Goal: Information Seeking & Learning: Learn about a topic

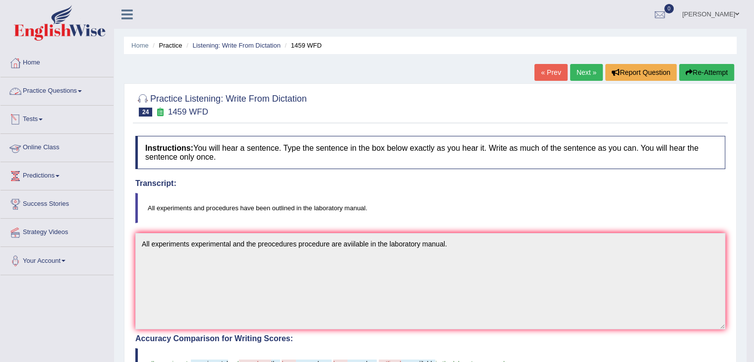
click at [55, 96] on link "Practice Questions" at bounding box center [56, 89] width 113 height 25
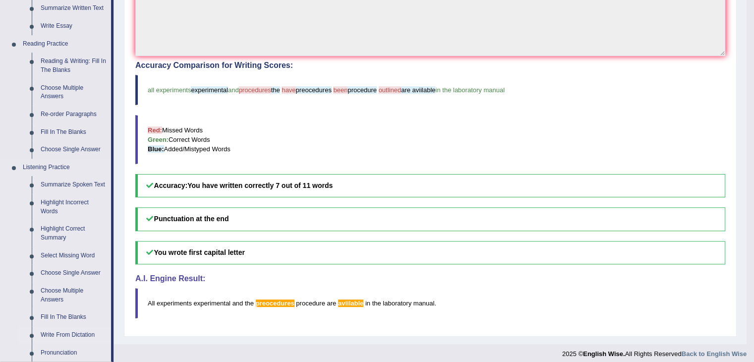
scroll to position [182, 0]
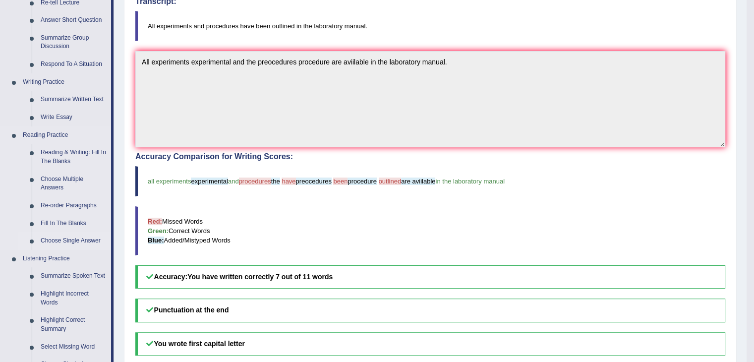
click at [63, 236] on link "Choose Single Answer" at bounding box center [73, 241] width 75 height 18
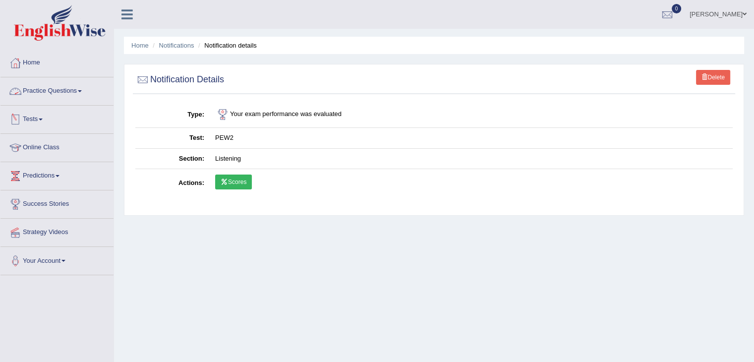
click at [71, 91] on link "Practice Questions" at bounding box center [56, 89] width 113 height 25
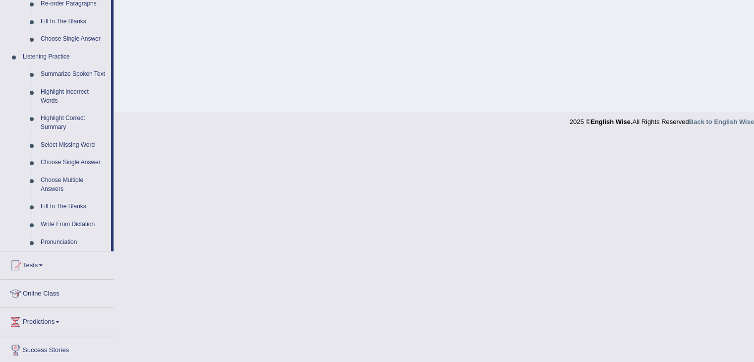
scroll to position [383, 0]
click at [60, 223] on link "Write From Dictation" at bounding box center [73, 226] width 75 height 18
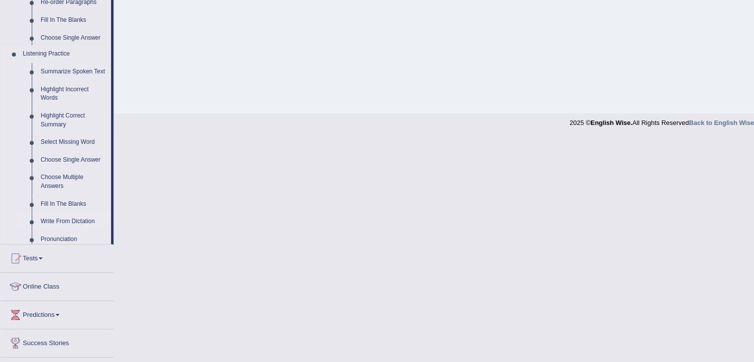
scroll to position [159, 0]
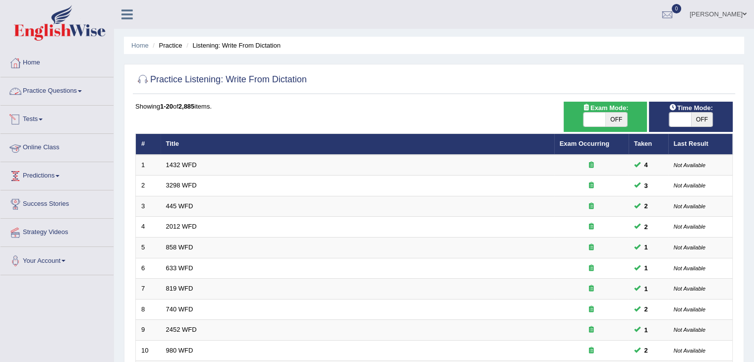
click at [65, 89] on link "Practice Questions" at bounding box center [56, 89] width 113 height 25
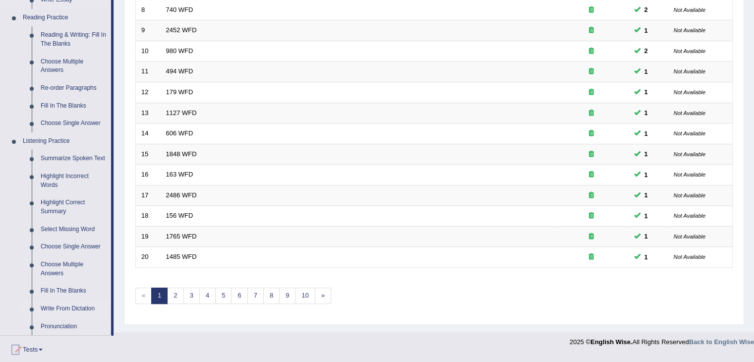
scroll to position [323, 0]
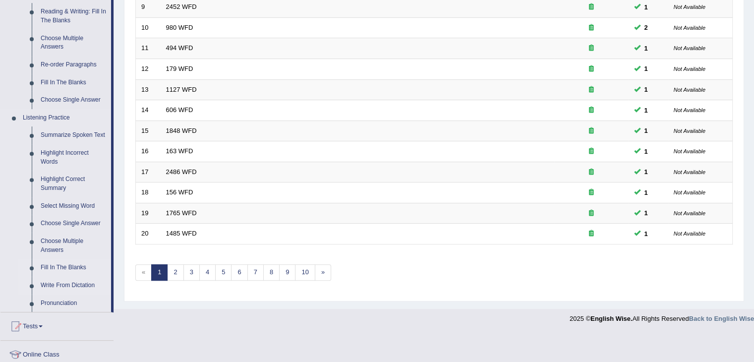
click at [61, 270] on link "Fill In The Blanks" at bounding box center [73, 268] width 75 height 18
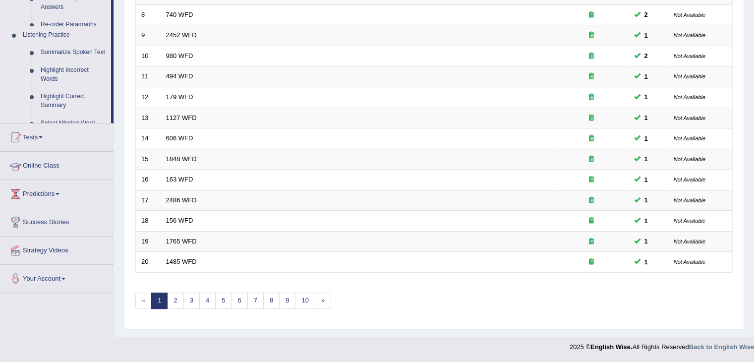
scroll to position [292, 0]
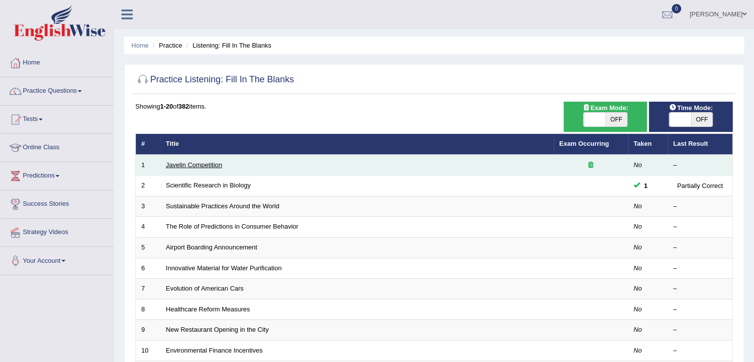
click at [190, 165] on link "Javelin Competition" at bounding box center [194, 164] width 56 height 7
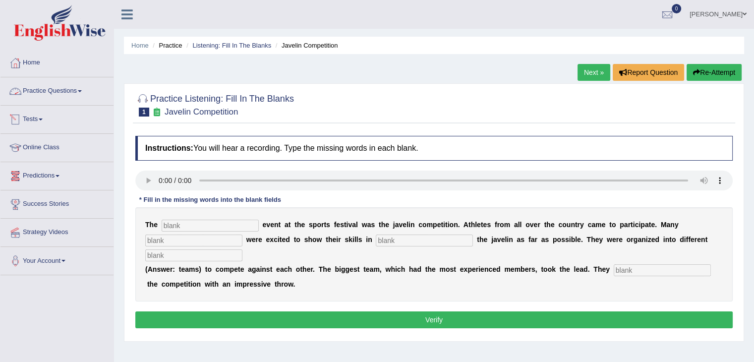
click at [69, 95] on link "Practice Questions" at bounding box center [56, 89] width 113 height 25
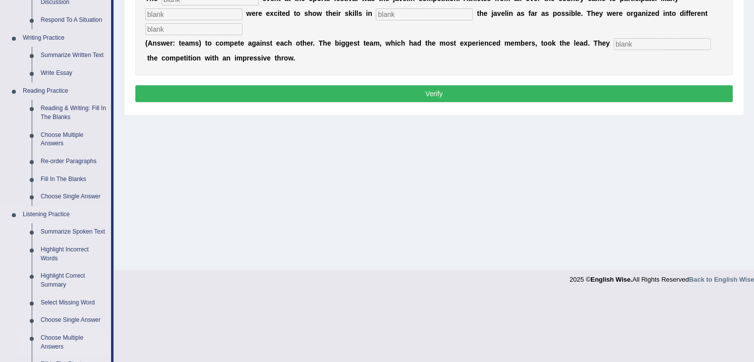
scroll to position [230, 0]
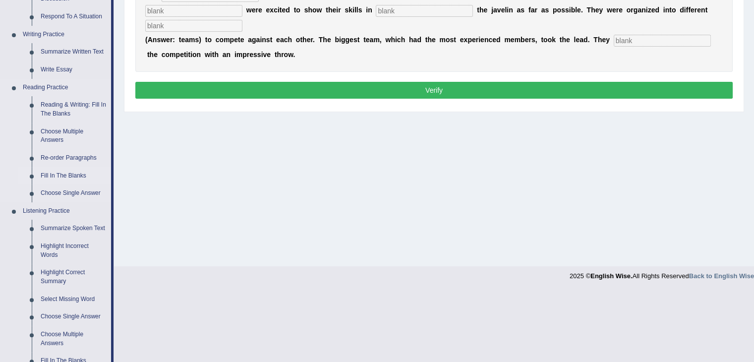
click at [61, 175] on link "Fill In The Blanks" at bounding box center [73, 176] width 75 height 18
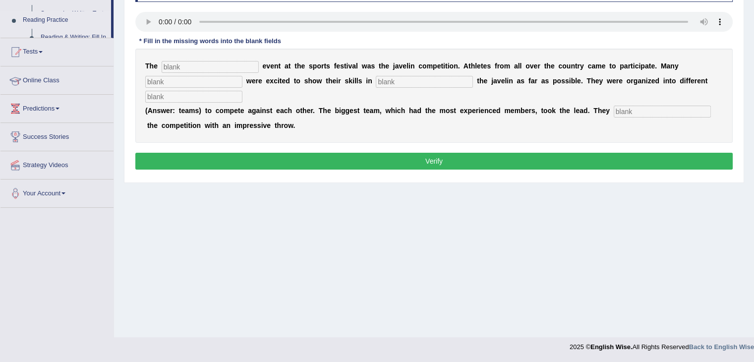
scroll to position [159, 0]
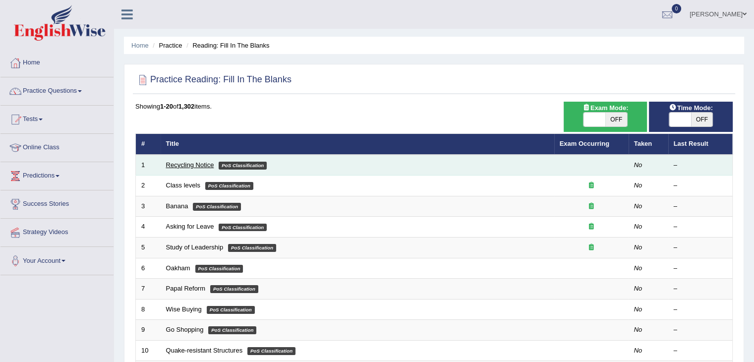
click at [194, 166] on link "Recycling Notice" at bounding box center [190, 164] width 48 height 7
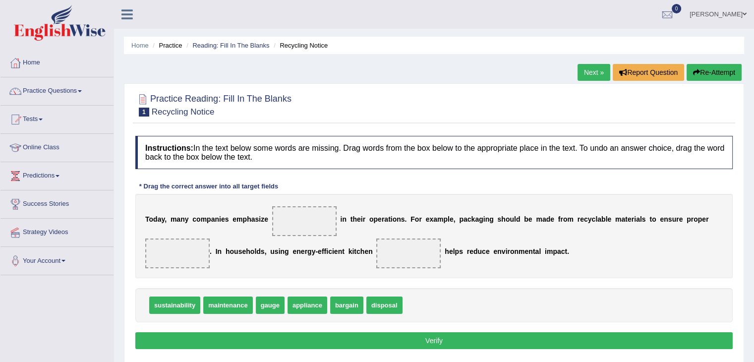
click at [230, 304] on span "maintenance" at bounding box center [227, 305] width 49 height 17
click at [232, 304] on span "maintenance" at bounding box center [227, 305] width 49 height 17
drag, startPoint x: 302, startPoint y: 306, endPoint x: 404, endPoint y: 252, distance: 116.0
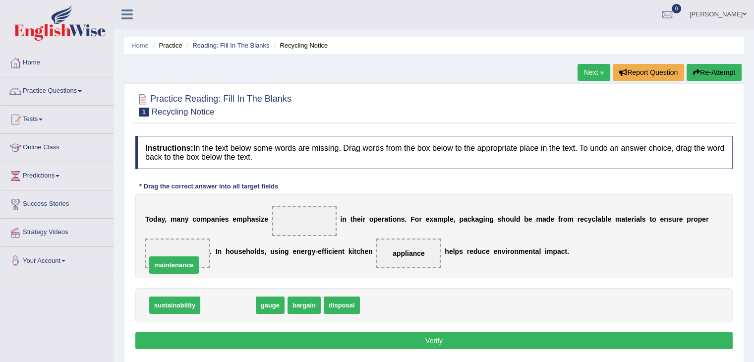
drag, startPoint x: 235, startPoint y: 303, endPoint x: 182, endPoint y: 263, distance: 65.6
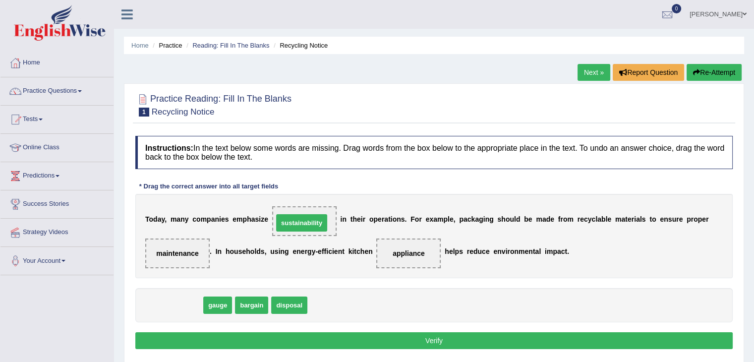
drag, startPoint x: 175, startPoint y: 304, endPoint x: 300, endPoint y: 221, distance: 150.3
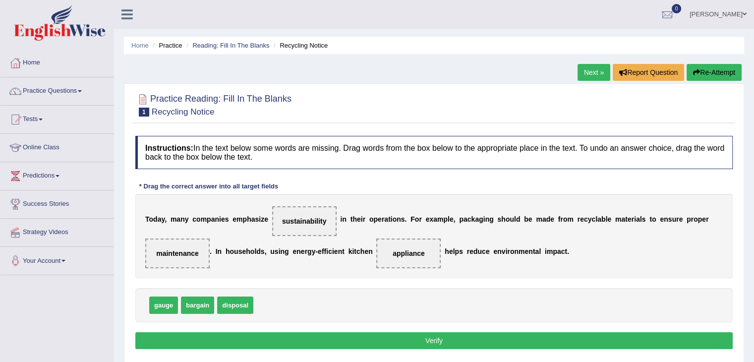
click at [423, 340] on button "Verify" at bounding box center [434, 340] width 598 height 17
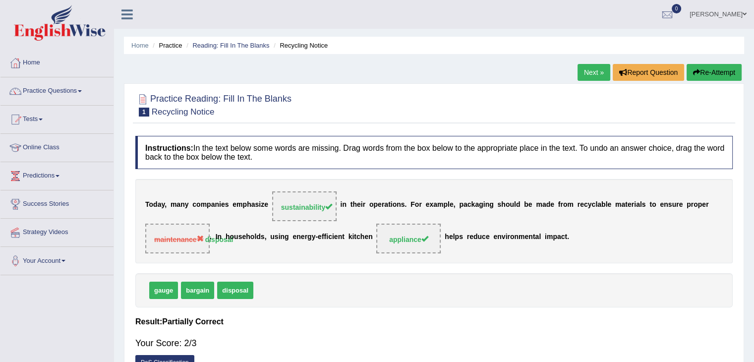
click at [197, 239] on span "maintenance" at bounding box center [179, 240] width 50 height 8
click at [50, 90] on link "Practice Questions" at bounding box center [56, 89] width 113 height 25
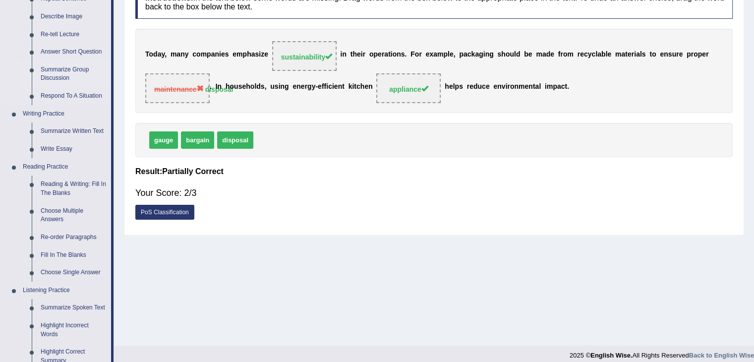
scroll to position [151, 0]
click at [59, 185] on link "Reading & Writing: Fill In The Blanks" at bounding box center [73, 188] width 75 height 26
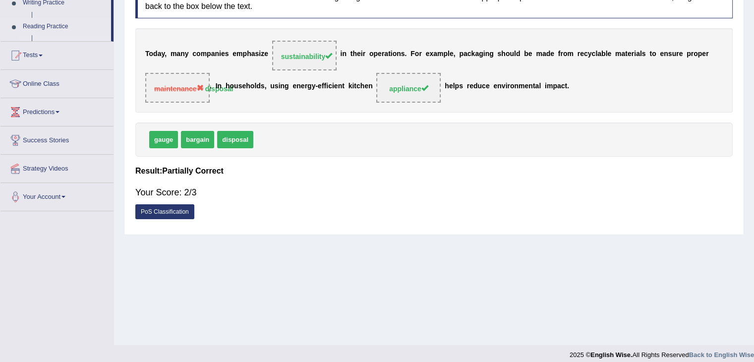
scroll to position [159, 0]
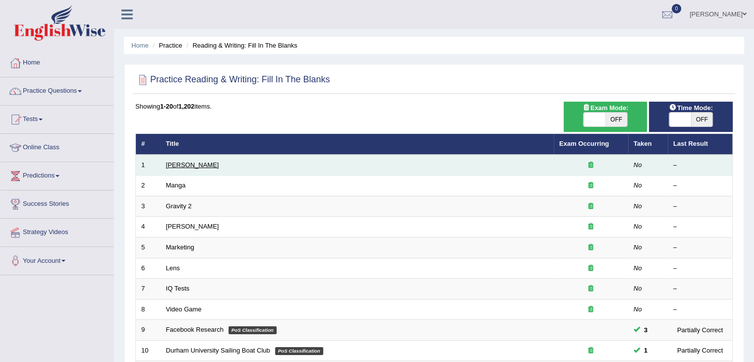
click at [180, 165] on link "[PERSON_NAME]" at bounding box center [192, 164] width 53 height 7
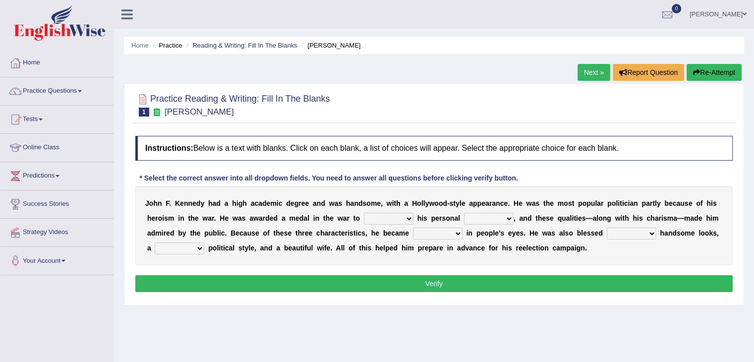
click at [381, 219] on select "prove show evidence upthrow" at bounding box center [389, 219] width 50 height 12
select select "prove"
click at [364, 213] on select "prove show evidence upthrow" at bounding box center [389, 219] width 50 height 12
click at [500, 216] on select "passion courage charm liking" at bounding box center [489, 219] width 50 height 12
select select "courage"
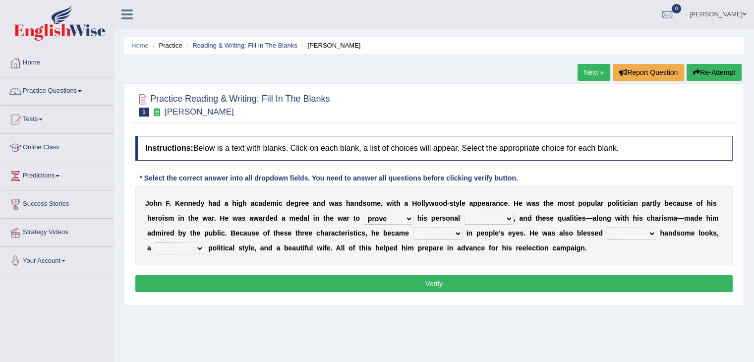
click at [464, 213] on select "passion courage charm liking" at bounding box center [489, 219] width 50 height 12
click at [427, 231] on select "iconic ironic identical impotent" at bounding box center [438, 234] width 50 height 12
select select "iconic"
click at [413, 228] on select "iconic ironic identical impotent" at bounding box center [438, 234] width 50 height 12
click at [650, 231] on select "with in upon to" at bounding box center [632, 234] width 50 height 12
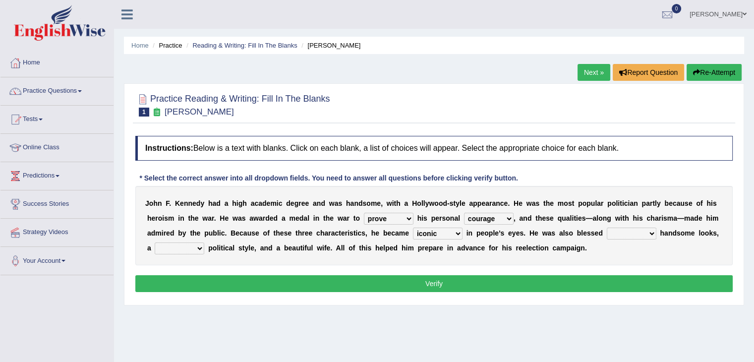
select select "with"
click at [607, 228] on select "with in upon to" at bounding box center [632, 234] width 50 height 12
click at [167, 243] on select "mending mends mended mend" at bounding box center [180, 249] width 50 height 12
select select "mended"
click at [155, 243] on select "mending mends mended mend" at bounding box center [180, 249] width 50 height 12
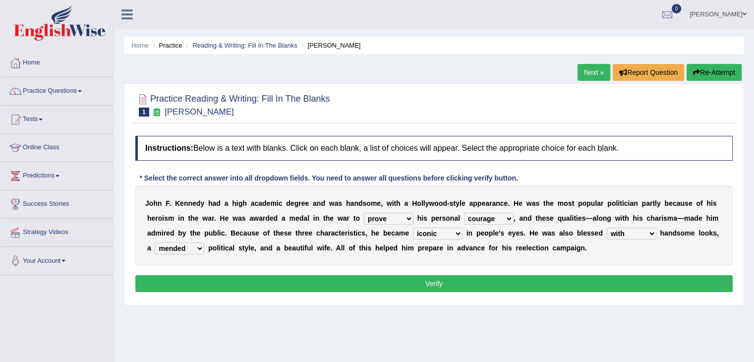
click at [266, 283] on button "Verify" at bounding box center [434, 283] width 598 height 17
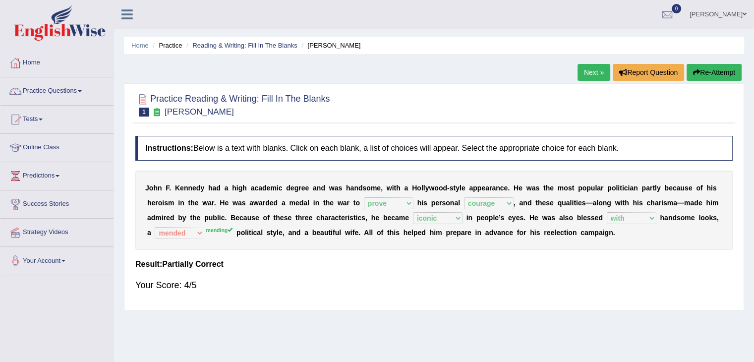
click at [587, 77] on link "Next »" at bounding box center [594, 72] width 33 height 17
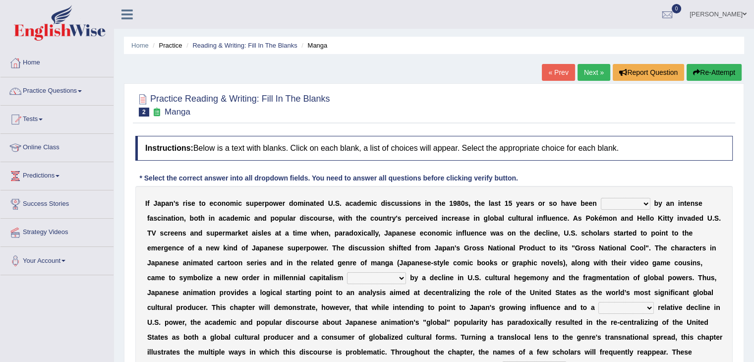
click at [609, 201] on select "marked dedicated made inspired" at bounding box center [626, 204] width 50 height 12
select select "marked"
click at [601, 198] on select "marked dedicated made inspired" at bounding box center [626, 204] width 50 height 12
click at [365, 279] on select "pocessed characterized opposed tangled" at bounding box center [376, 278] width 59 height 12
select select "tangled"
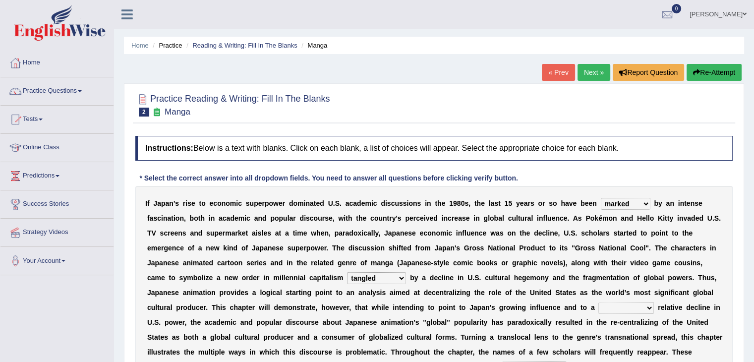
click at [347, 272] on select "pocessed characterized opposed tangled" at bounding box center [376, 278] width 59 height 12
click at [611, 308] on select "concomitant discrete proportional legitimate" at bounding box center [627, 308] width 56 height 12
select select "legitimate"
click at [599, 302] on select "concomitant discrete proportional legitimate" at bounding box center [627, 308] width 56 height 12
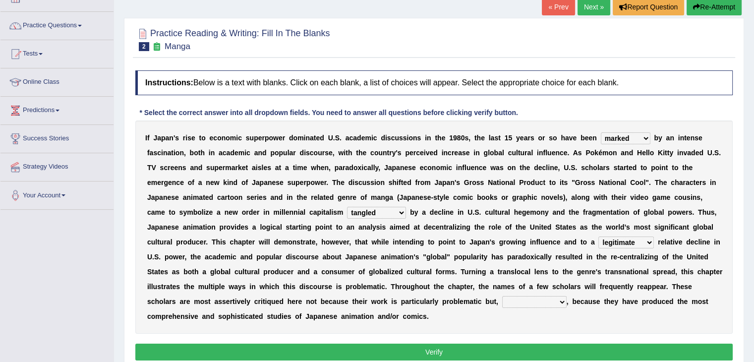
scroll to position [108, 0]
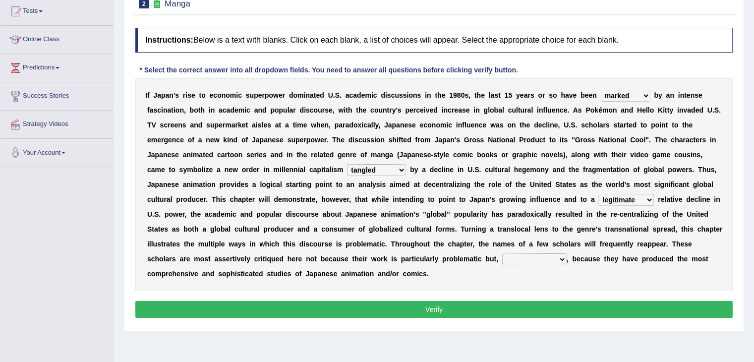
click at [514, 256] on select "however on the contrary in addition on the whole" at bounding box center [534, 259] width 64 height 12
select select "in addition"
click at [502, 253] on select "however on the contrary in addition on the whole" at bounding box center [534, 259] width 64 height 12
click at [520, 305] on button "Verify" at bounding box center [434, 309] width 598 height 17
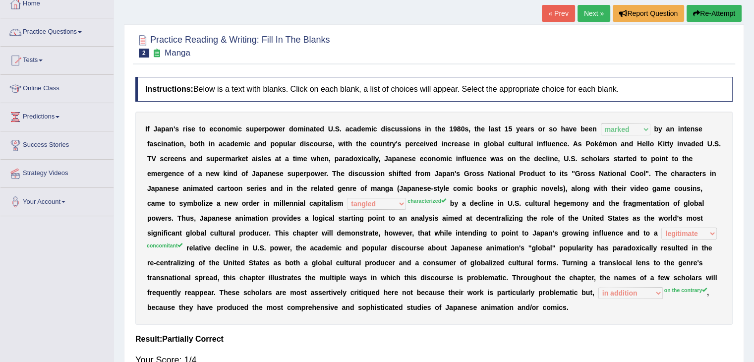
scroll to position [59, 0]
click at [82, 45] on li "Practice Questions Speaking Practice Read Aloud Repeat Sentence Describe Image …" at bounding box center [56, 33] width 113 height 28
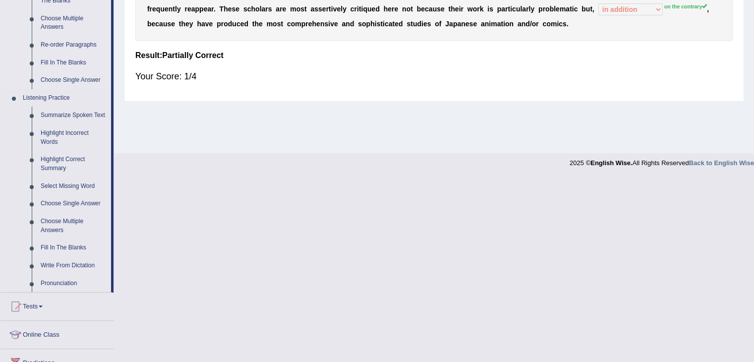
scroll to position [343, 0]
click at [78, 265] on link "Write From Dictation" at bounding box center [73, 265] width 75 height 18
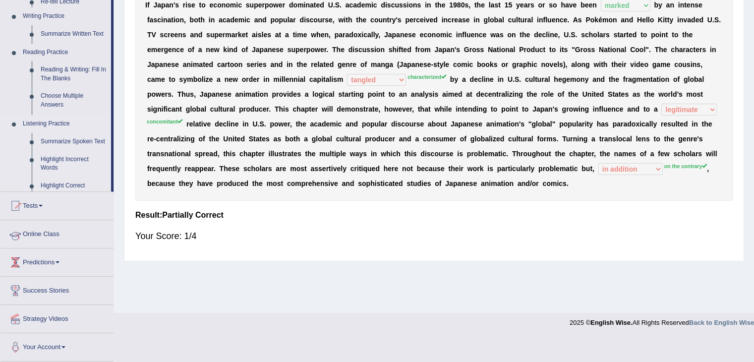
scroll to position [159, 0]
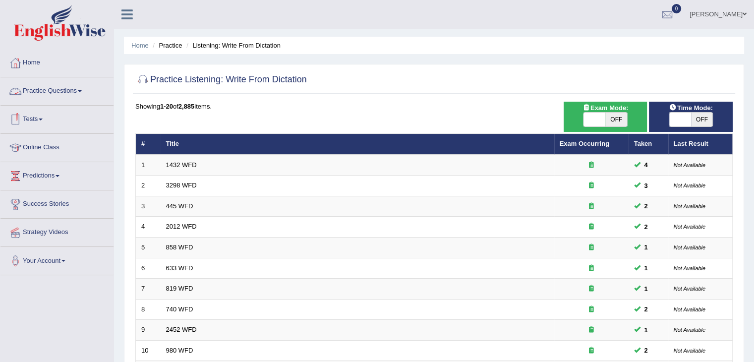
click at [63, 92] on link "Practice Questions" at bounding box center [56, 89] width 113 height 25
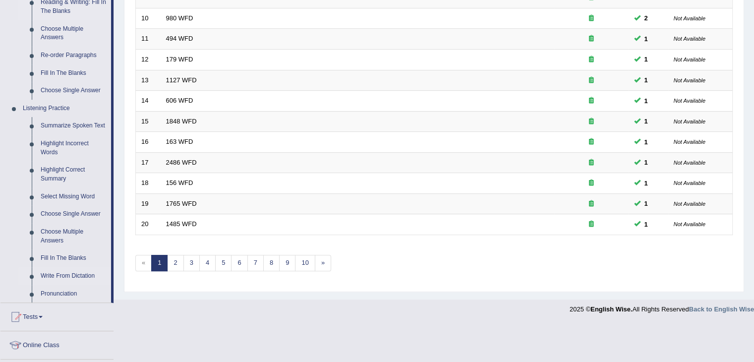
scroll to position [335, 0]
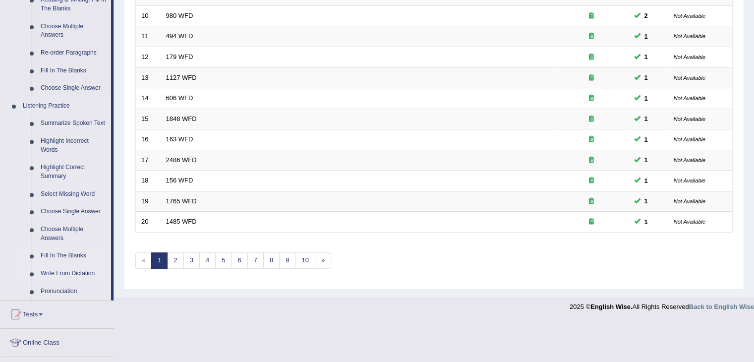
click at [62, 255] on link "Fill In The Blanks" at bounding box center [73, 256] width 75 height 18
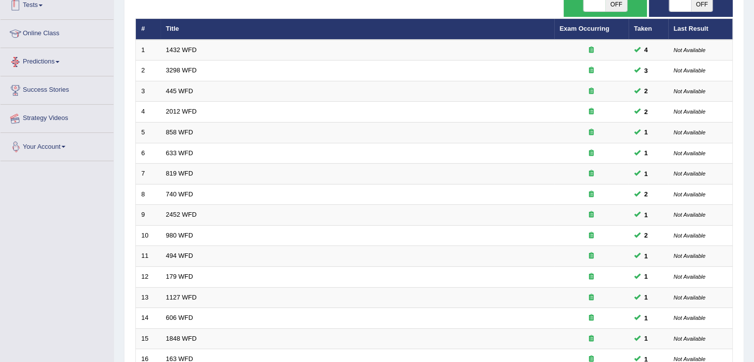
scroll to position [126, 0]
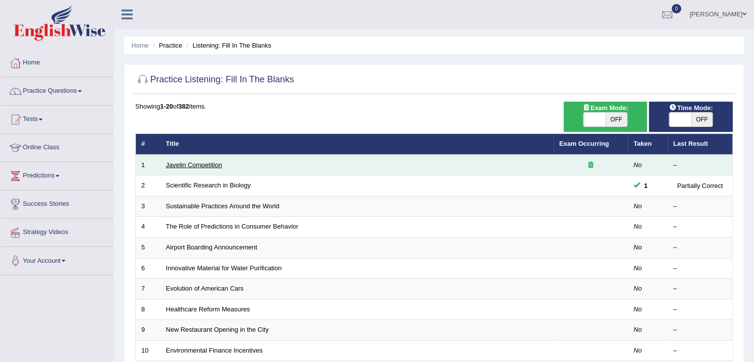
click at [208, 166] on link "Javelin Competition" at bounding box center [194, 164] width 56 height 7
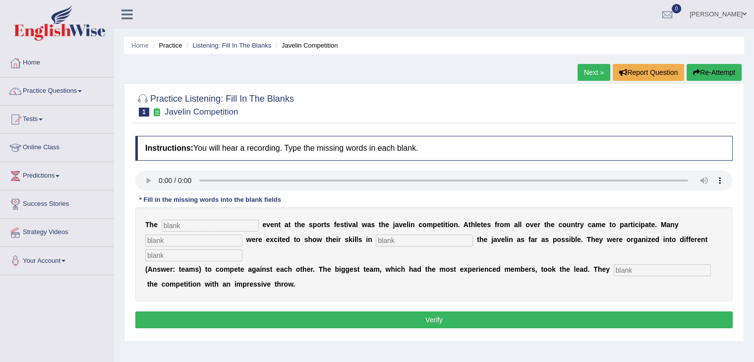
click at [246, 222] on input "text" at bounding box center [210, 226] width 97 height 12
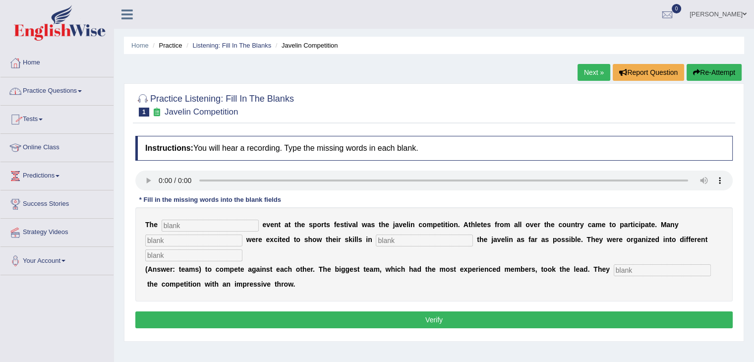
click at [79, 90] on link "Practice Questions" at bounding box center [56, 89] width 113 height 25
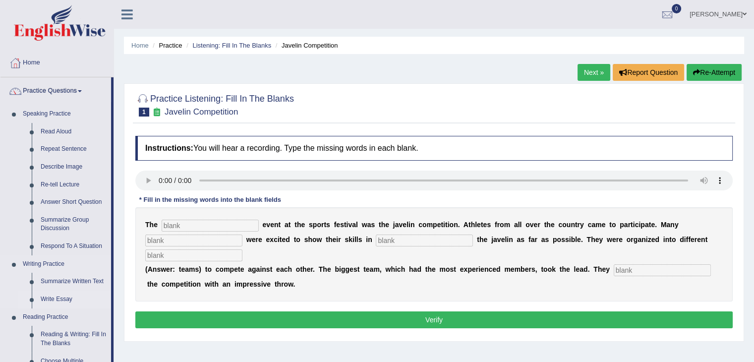
click at [58, 299] on link "Write Essay" at bounding box center [73, 300] width 75 height 18
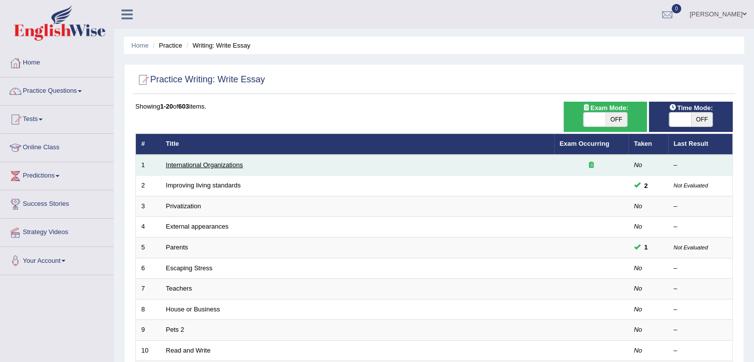
click at [229, 165] on link "International Organizations" at bounding box center [204, 164] width 77 height 7
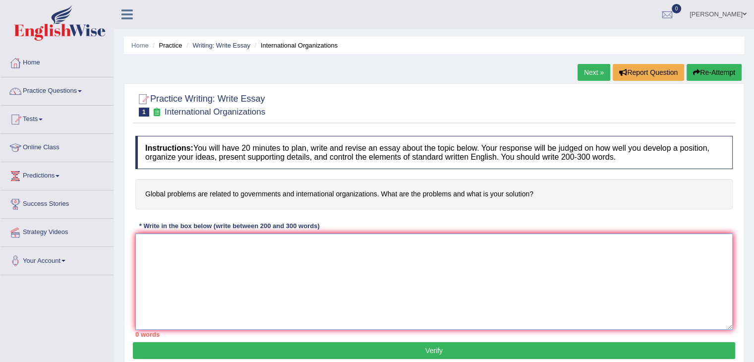
click at [218, 238] on textarea at bounding box center [434, 282] width 598 height 96
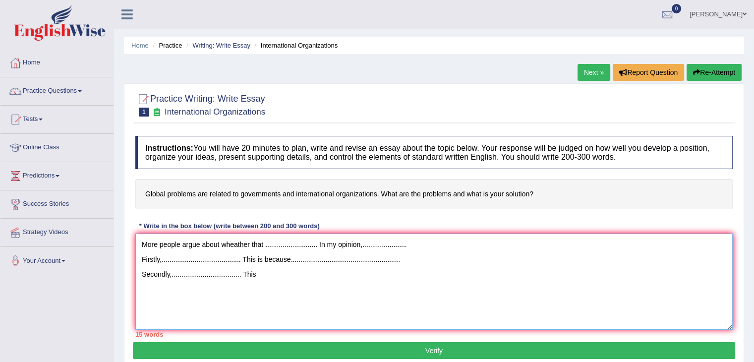
click at [421, 252] on textarea "More people argue about wheather that ........................... In my opinion…" at bounding box center [434, 282] width 598 height 96
click at [263, 275] on textarea "More people argue about wheather that ........................... In my opinion…" at bounding box center [434, 282] width 598 height 96
click at [278, 272] on textarea "More people argue about wheather that ........................... In my opinion…" at bounding box center [434, 282] width 598 height 96
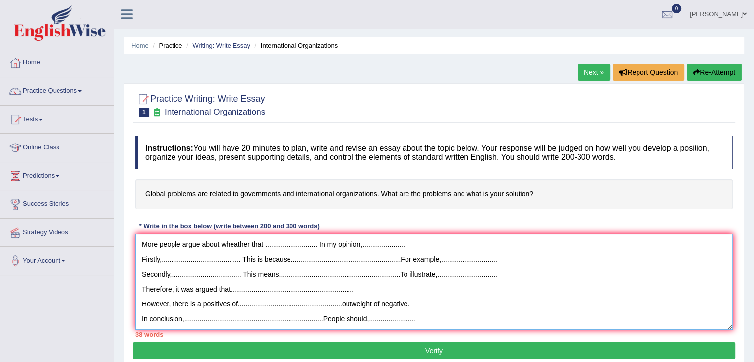
click at [387, 289] on textarea "More people argue about wheather that ........................... In my opinion…" at bounding box center [434, 282] width 598 height 96
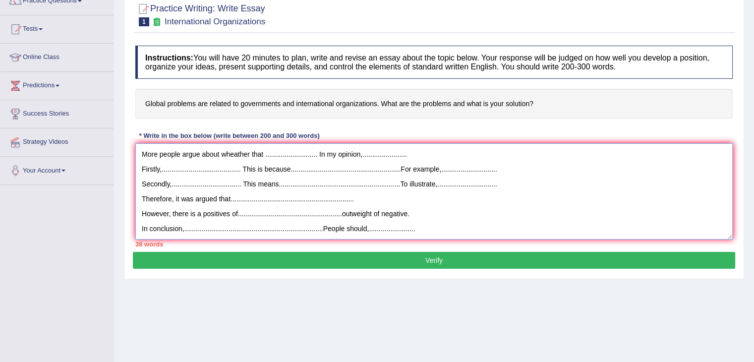
scroll to position [89, 0]
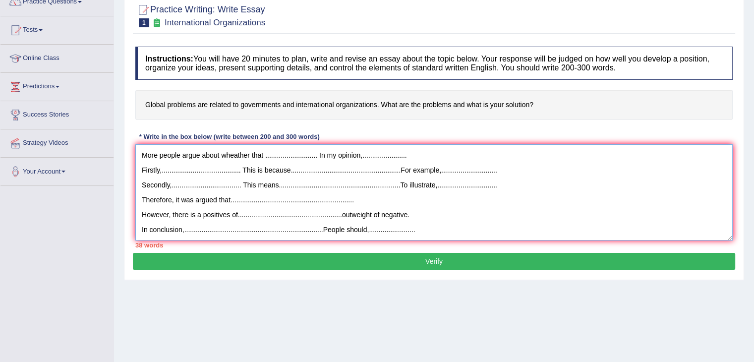
type textarea "More people argue about wheather that ........................... In my opinion…"
click at [391, 264] on button "Verify" at bounding box center [434, 261] width 603 height 17
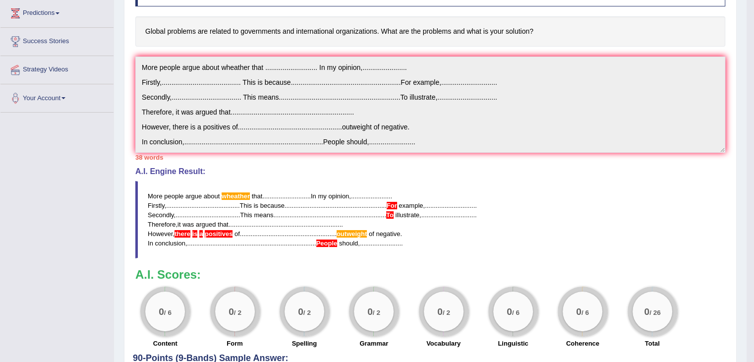
scroll to position [205, 0]
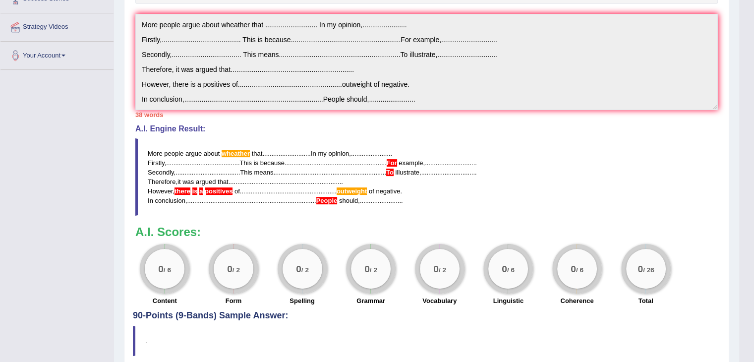
click at [391, 264] on div "0 / 2" at bounding box center [371, 269] width 50 height 50
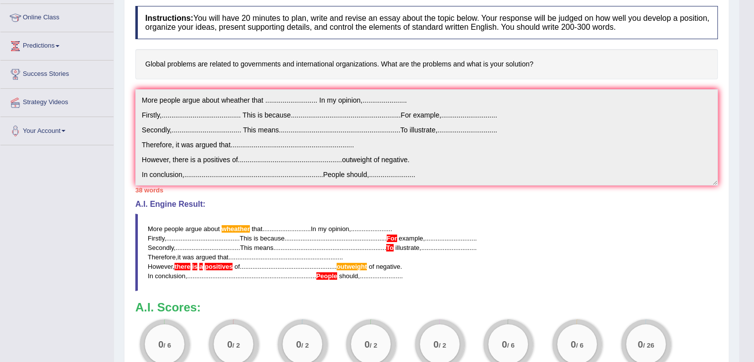
scroll to position [129, 0]
drag, startPoint x: 150, startPoint y: 226, endPoint x: 411, endPoint y: 279, distance: 266.2
click at [411, 279] on blockquote "More people argue about wheather that ........................... In my opinion…" at bounding box center [426, 254] width 583 height 78
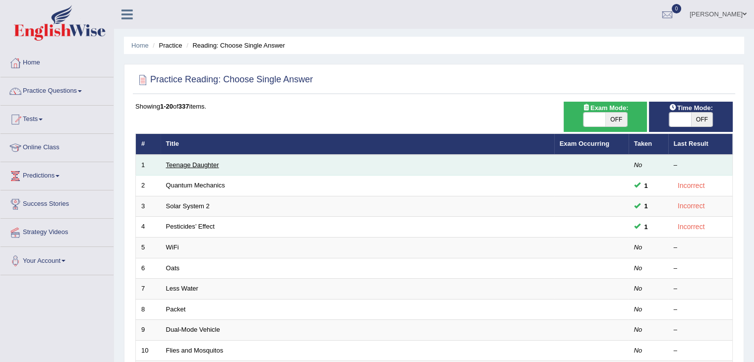
click at [196, 165] on link "Teenage Daughter" at bounding box center [192, 164] width 53 height 7
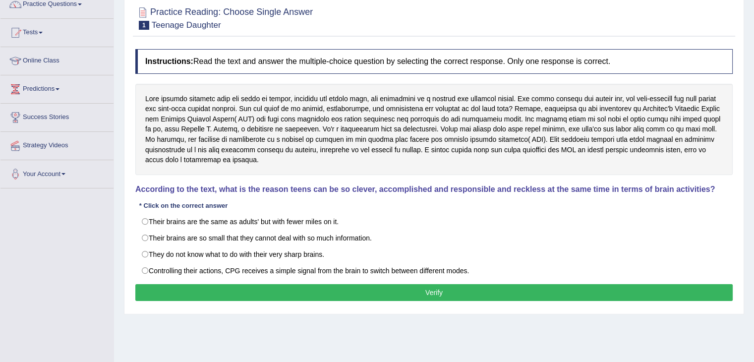
scroll to position [87, 0]
